Goal: Task Accomplishment & Management: Use online tool/utility

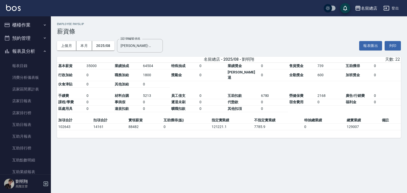
click at [21, 26] on button "櫃檯作業" at bounding box center [25, 24] width 47 height 13
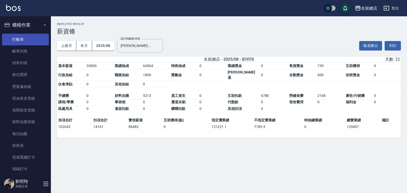
click at [29, 42] on link "打帳單" at bounding box center [25, 40] width 47 height 12
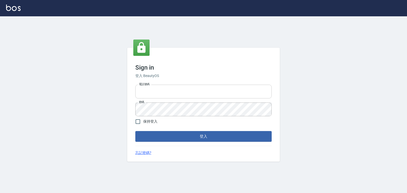
type input "0938245198"
click at [164, 95] on input "0938245198" at bounding box center [203, 92] width 137 height 14
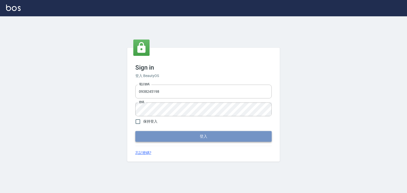
click at [146, 137] on button "登入" at bounding box center [203, 136] width 137 height 11
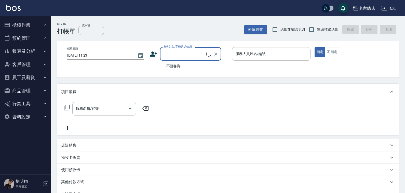
click at [30, 115] on button "資料設定" at bounding box center [25, 116] width 47 height 13
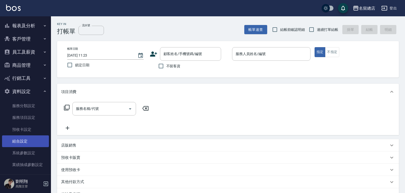
scroll to position [77, 0]
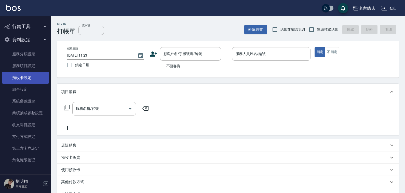
click at [28, 75] on link "預收卡設定" at bounding box center [25, 78] width 47 height 12
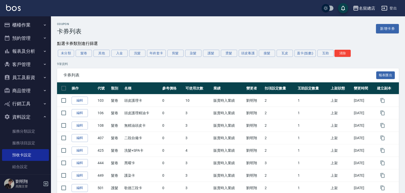
click at [33, 17] on ul "櫃檯作業 打帳單 帳單列表 掛單列表 座位開單 營業儀表板 現金收支登錄 高階收支登錄 材料自購登錄 每日結帳 排班表 現場電腦打卡 掃碼打卡 預約管理 預約…" at bounding box center [25, 131] width 47 height 231
click at [35, 24] on button "櫃檯作業" at bounding box center [25, 24] width 47 height 13
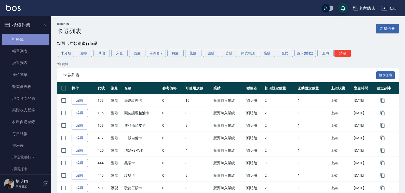
click at [37, 39] on link "打帳單" at bounding box center [25, 40] width 47 height 12
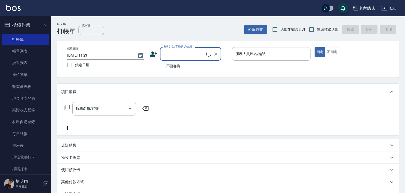
scroll to position [65, 0]
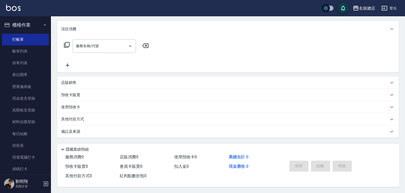
click at [74, 104] on p "使用預收卡" at bounding box center [70, 106] width 19 height 5
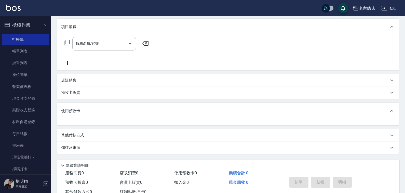
click at [74, 95] on p "預收卡販賣" at bounding box center [70, 92] width 19 height 5
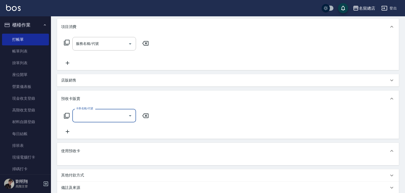
scroll to position [0, 0]
click at [69, 113] on icon at bounding box center [67, 116] width 6 height 6
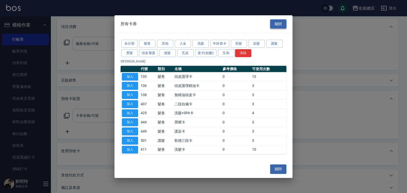
click at [284, 22] on button "關閉" at bounding box center [278, 23] width 16 height 9
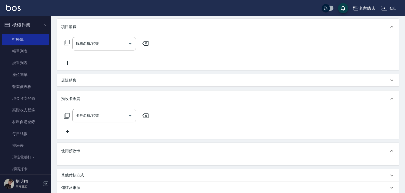
click at [74, 153] on p "使用預收卡" at bounding box center [70, 150] width 19 height 5
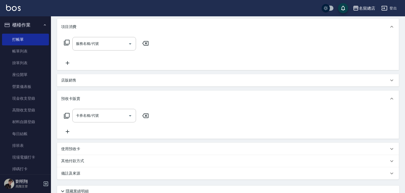
click at [77, 150] on p "使用預收卡" at bounding box center [70, 148] width 19 height 5
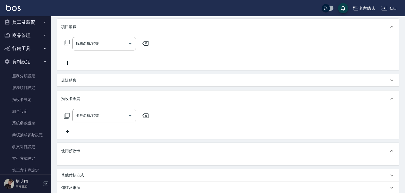
scroll to position [223, 0]
